Goal: Find specific page/section: Find specific page/section

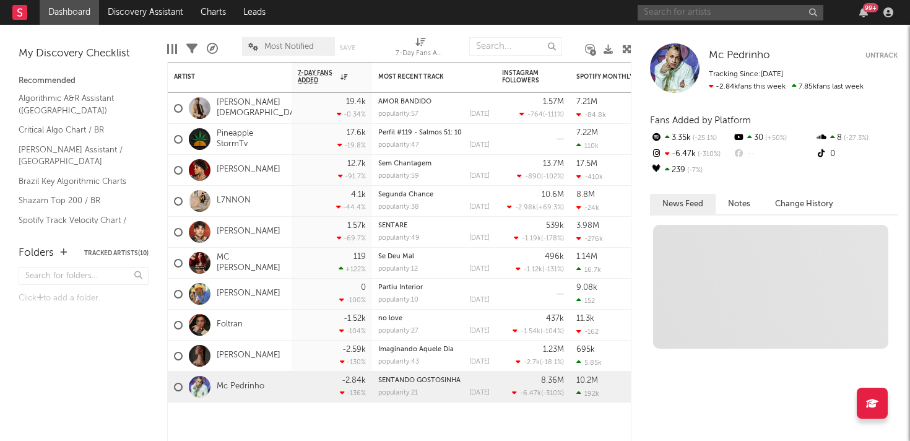
click at [754, 14] on input "text" at bounding box center [730, 12] width 186 height 15
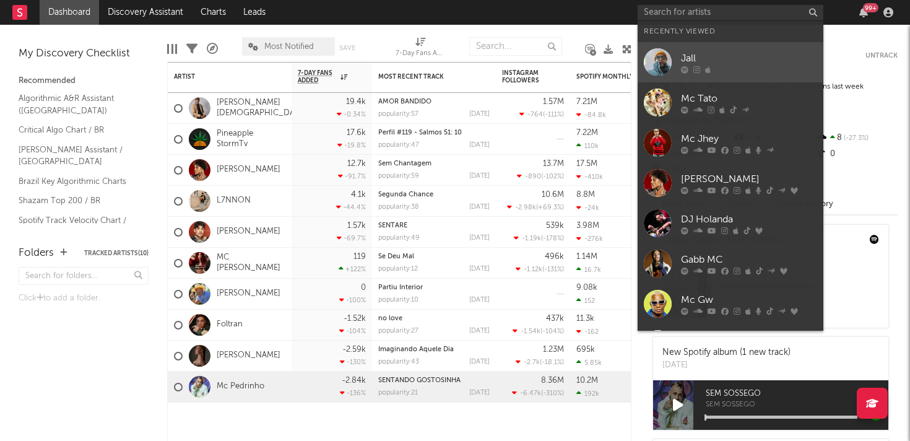
click at [645, 67] on div at bounding box center [658, 62] width 28 height 28
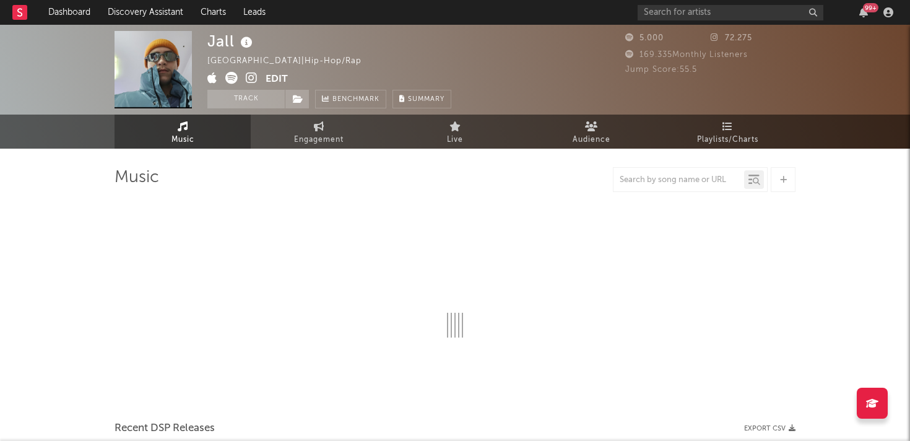
select select "6m"
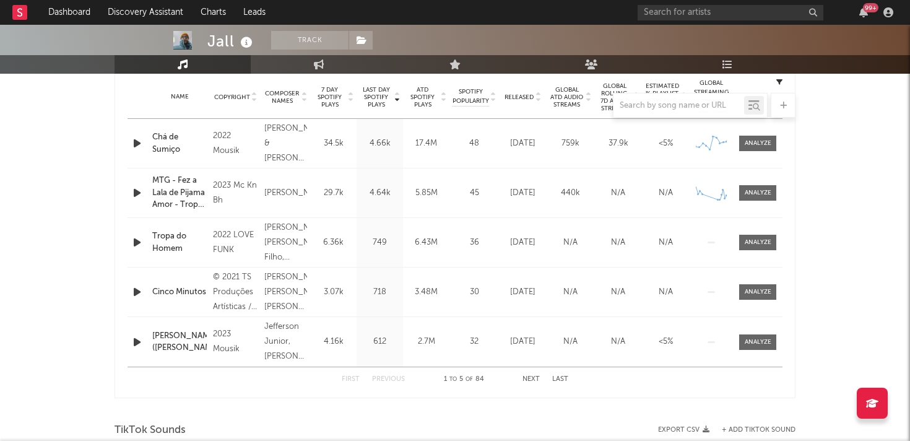
scroll to position [500, 0]
click at [553, 377] on button "Last" at bounding box center [560, 378] width 16 height 7
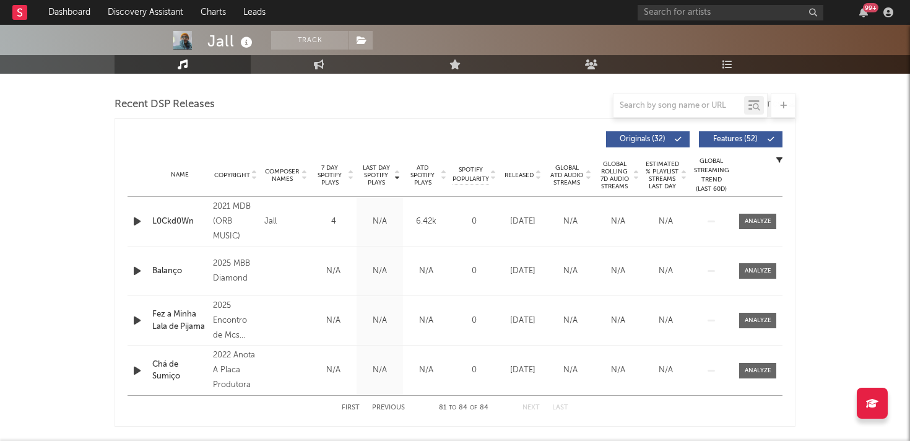
scroll to position [0, 0]
